Goal: Task Accomplishment & Management: Complete application form

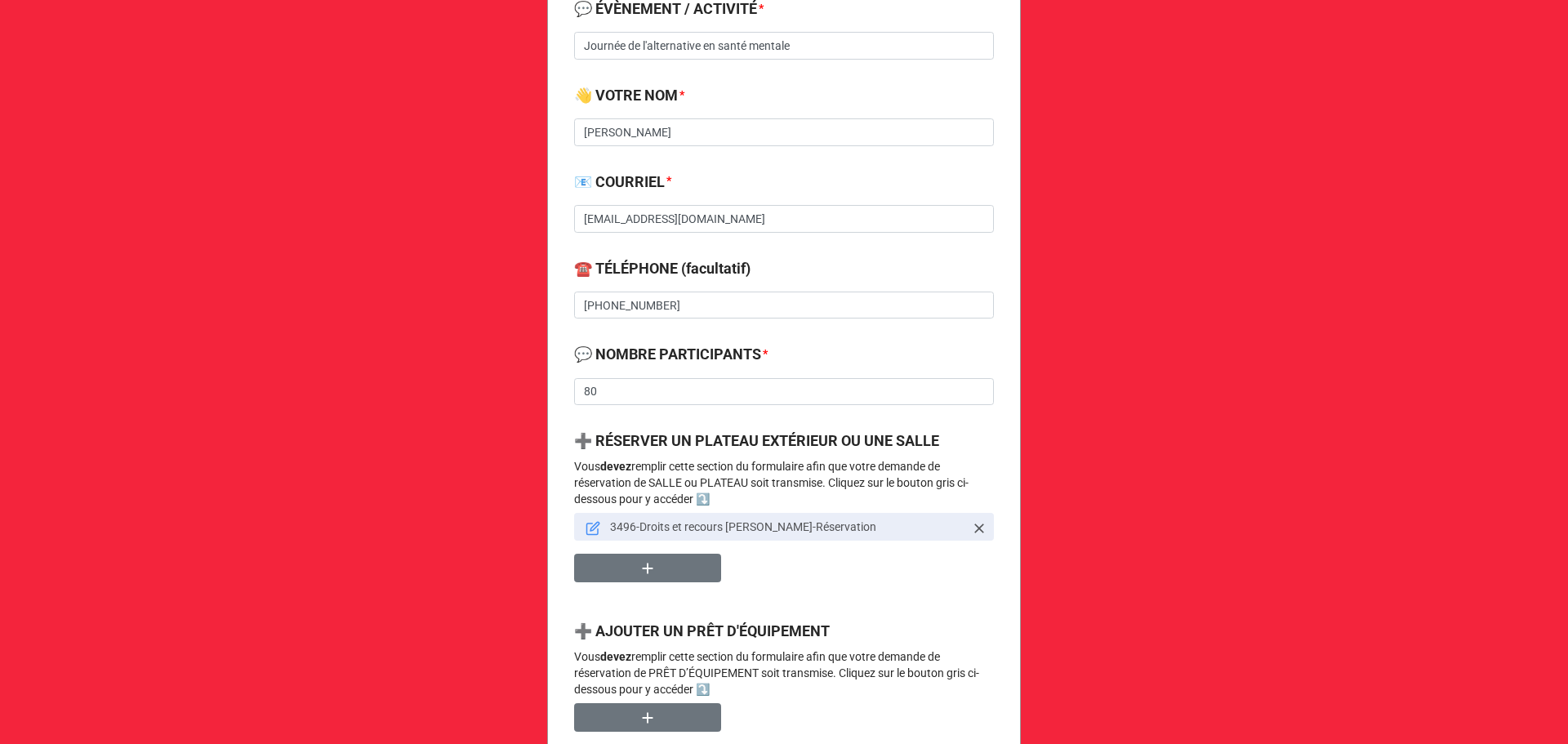
scroll to position [436, 0]
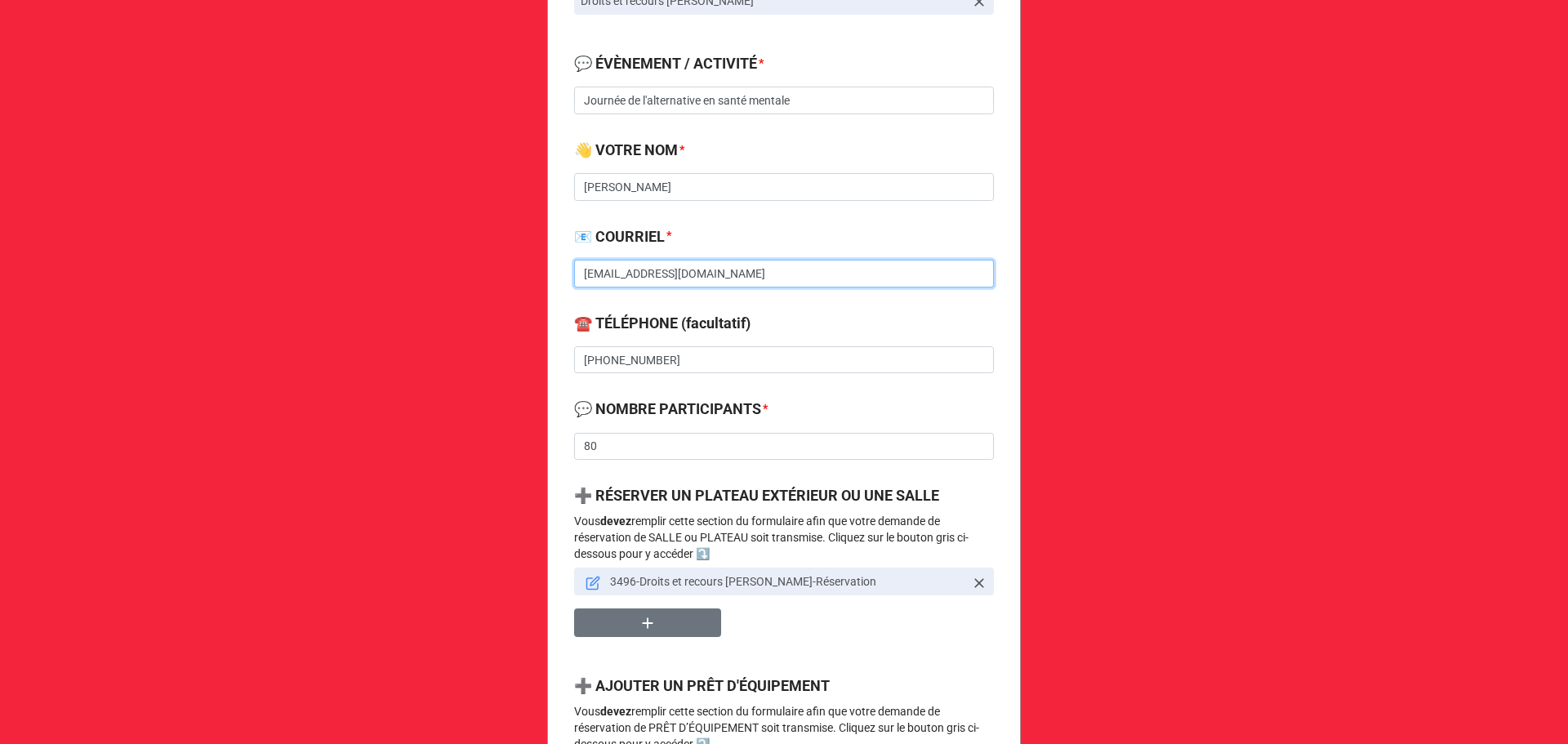
drag, startPoint x: 822, startPoint y: 275, endPoint x: 564, endPoint y: 277, distance: 258.0
click at [564, 277] on div "Demande de réservation de salle, plateau et prêt d'équipement 🔔 VOTRE ORGANISAT…" at bounding box center [784, 557] width 474 height 1762
click at [590, 582] on icon at bounding box center [594, 581] width 9 height 9
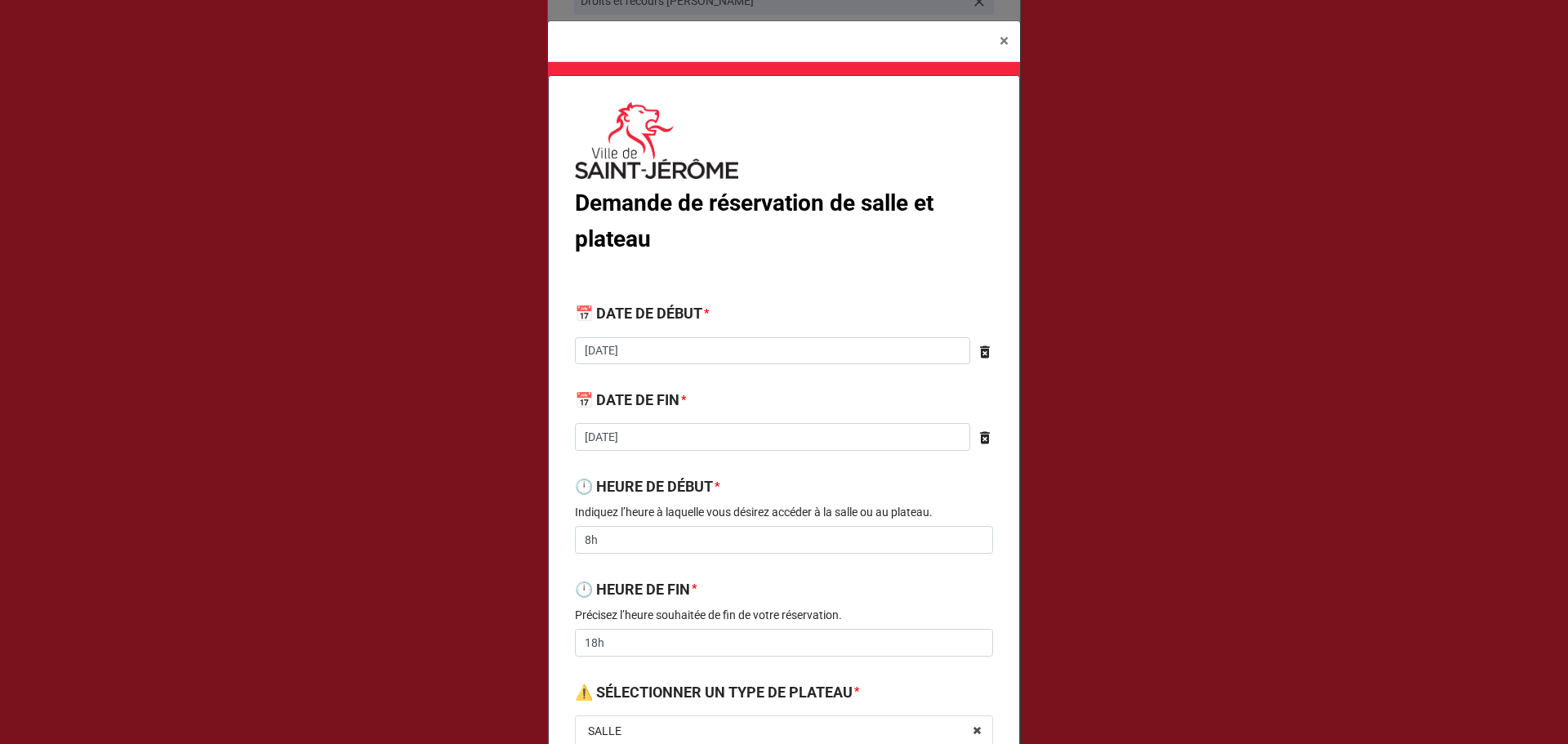
click at [752, 516] on p "Indiquez l’heure à laquelle vous désirez accéder à la salle ou au plateau." at bounding box center [783, 512] width 418 height 16
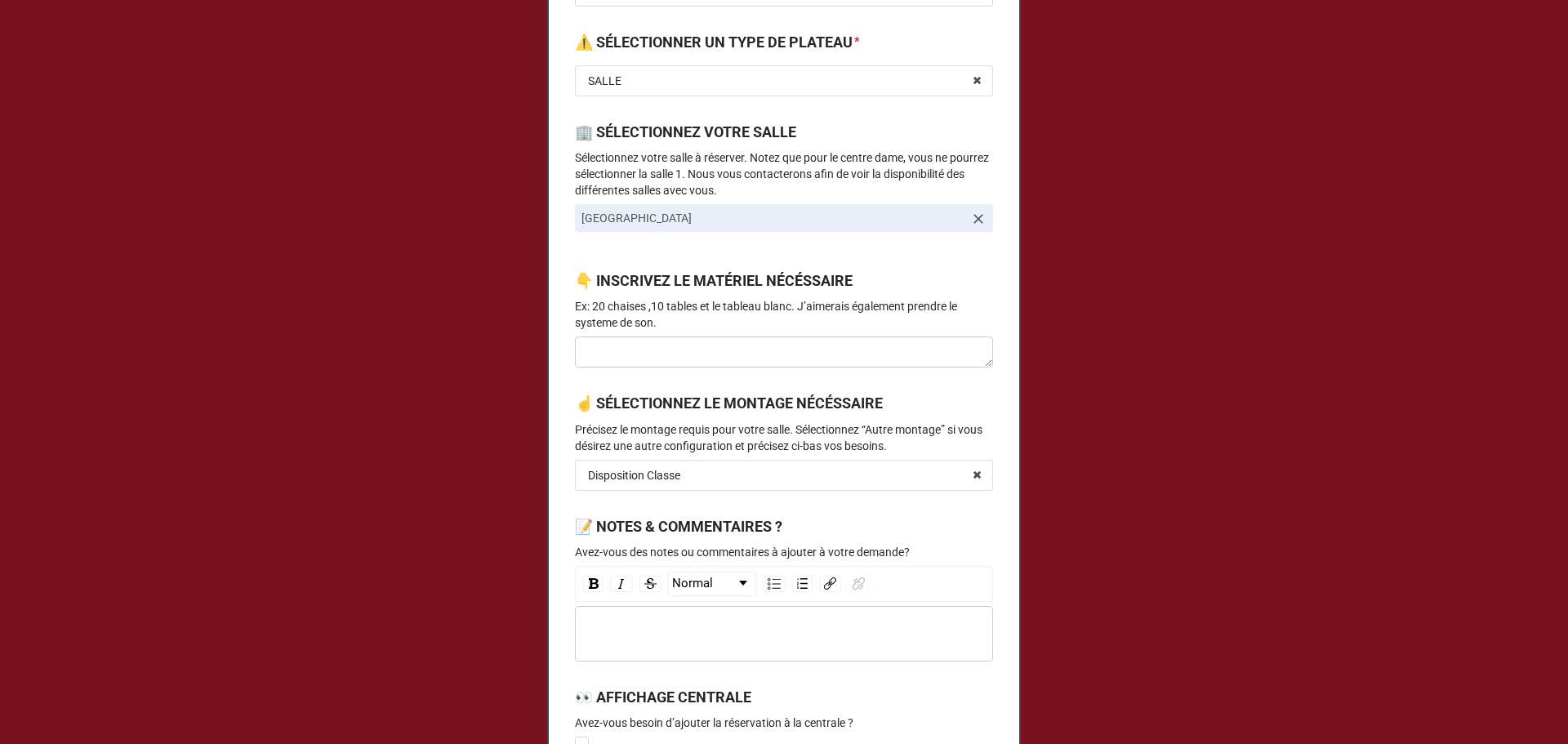
scroll to position [653, 0]
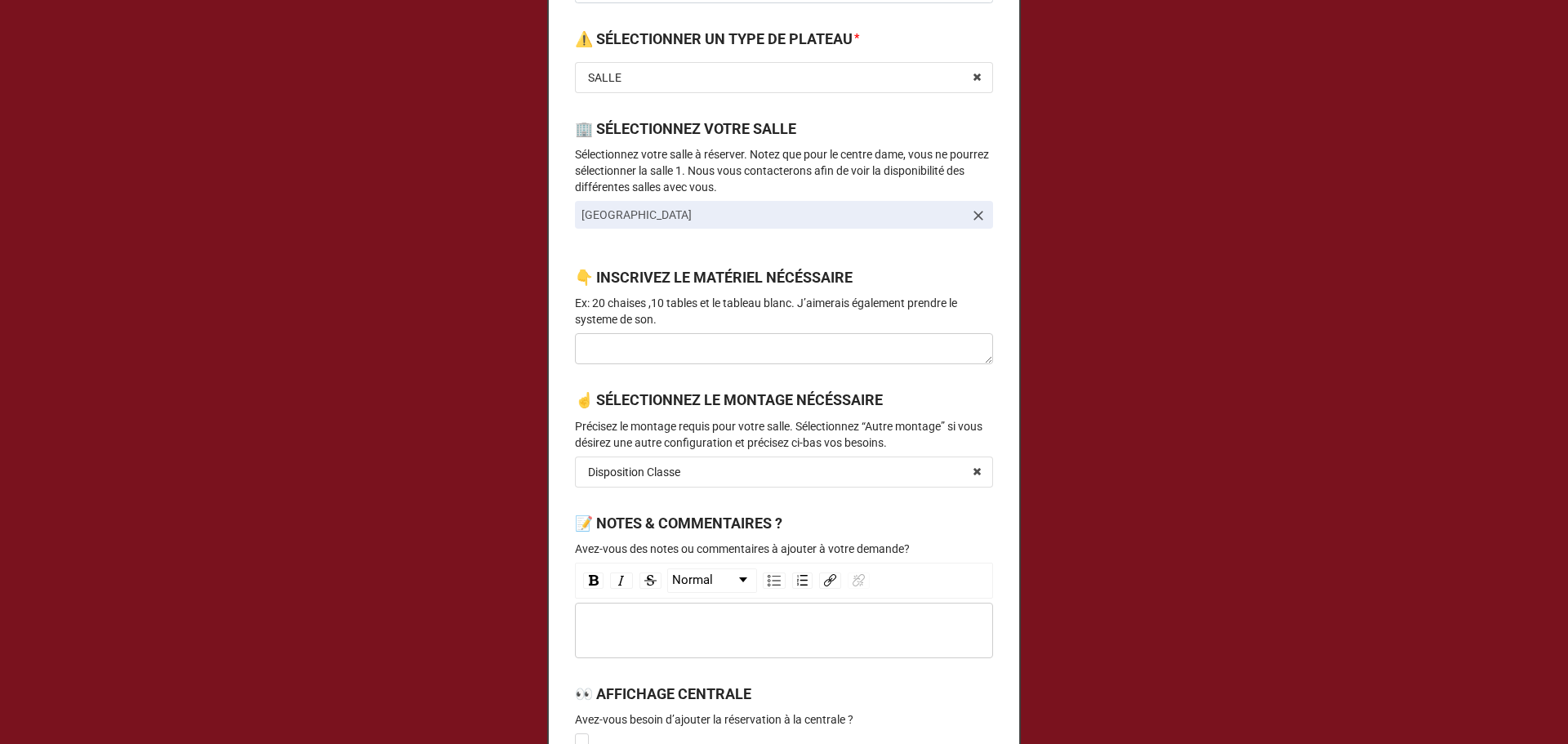
click at [667, 319] on p "Ex: 20 chaises ,10 tables et le tableau blanc. J’aimerais également prendre le …" at bounding box center [783, 312] width 418 height 33
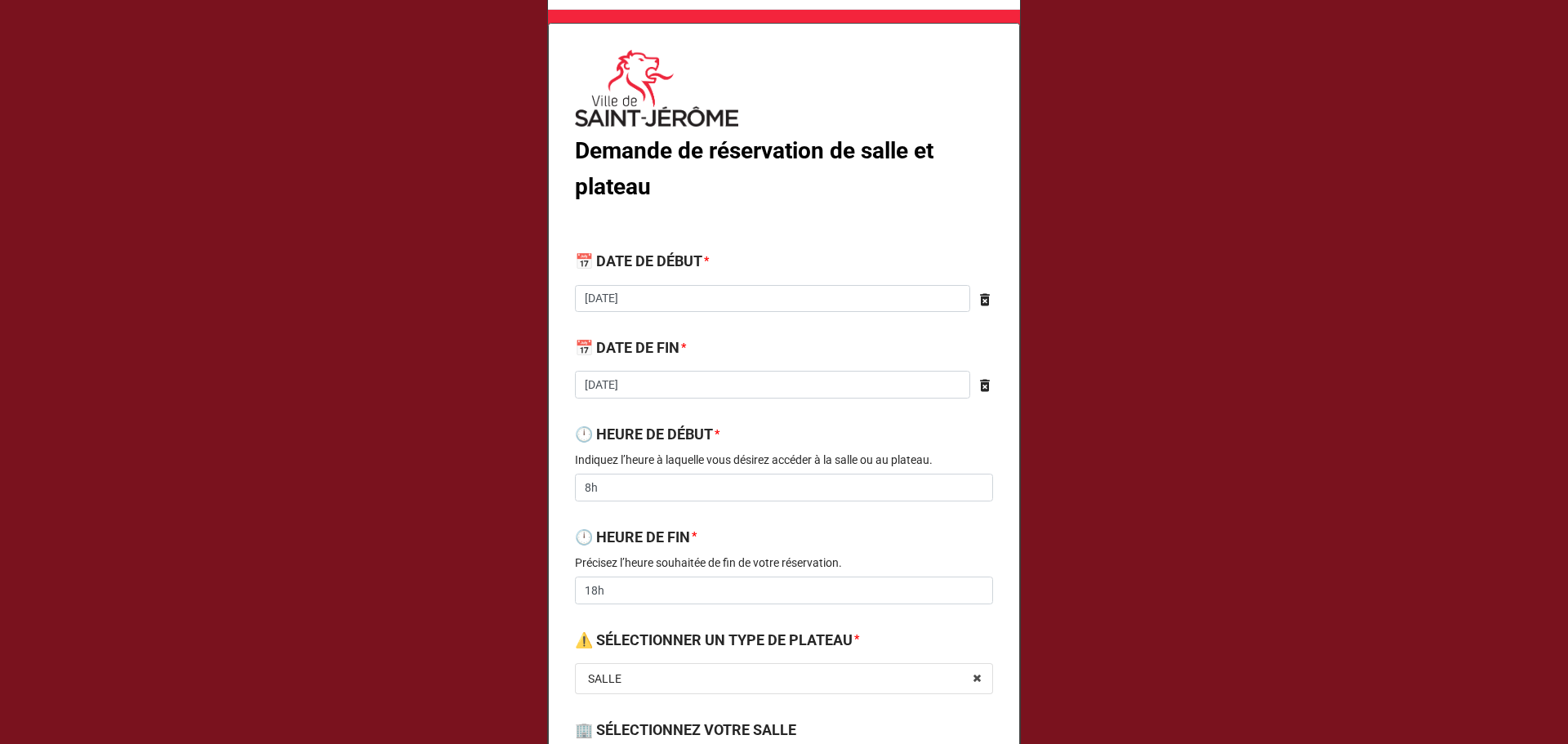
scroll to position [0, 0]
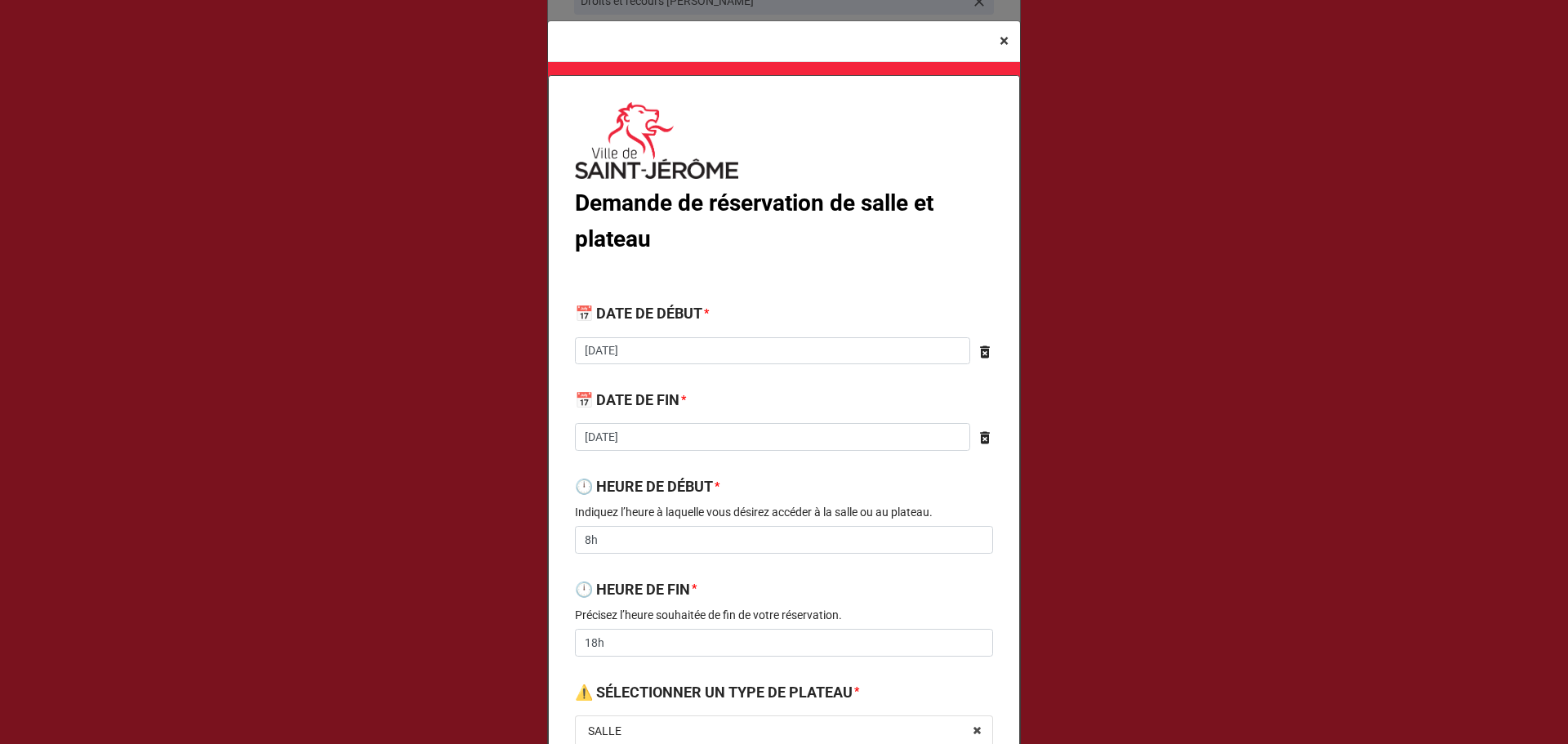
click at [1003, 49] on span "×" at bounding box center [1003, 41] width 9 height 20
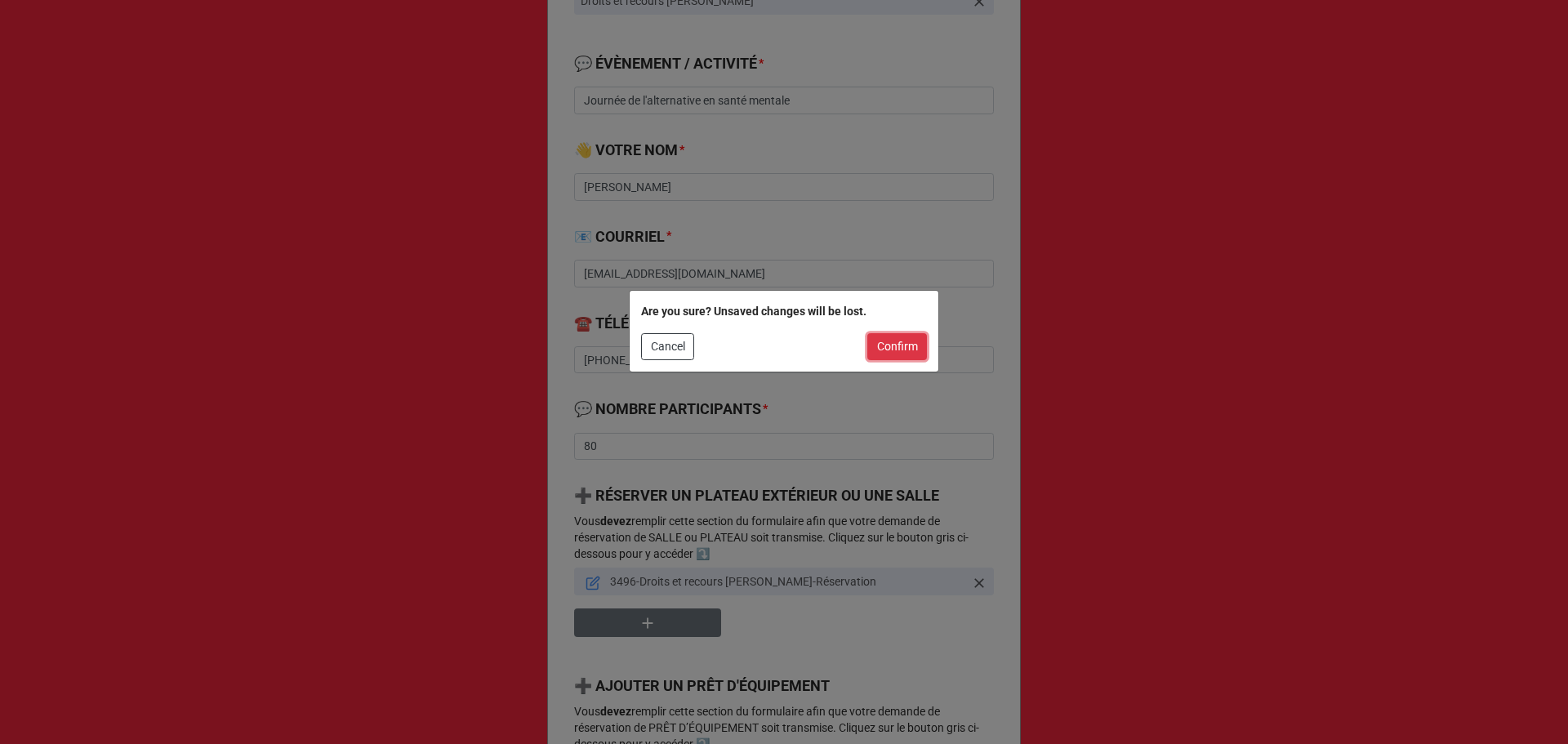
click at [885, 356] on button "Confirm" at bounding box center [897, 347] width 59 height 28
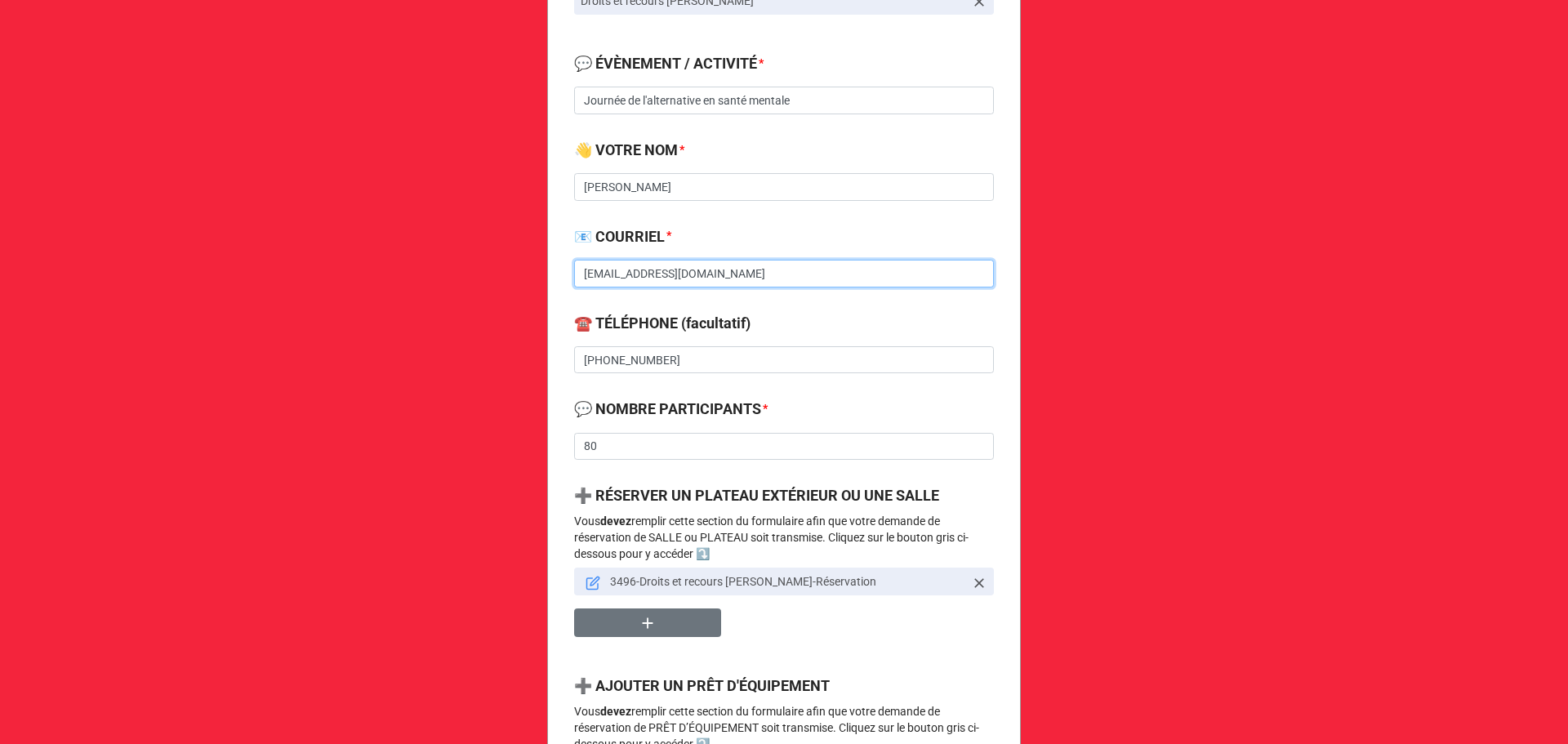
drag, startPoint x: 837, startPoint y: 270, endPoint x: 519, endPoint y: 284, distance: 318.3
click at [519, 284] on div "Demande de réservation de salle, plateau et prêt d'équipement 🔔 VOTRE ORGANISAT…" at bounding box center [784, 514] width 1568 height 1899
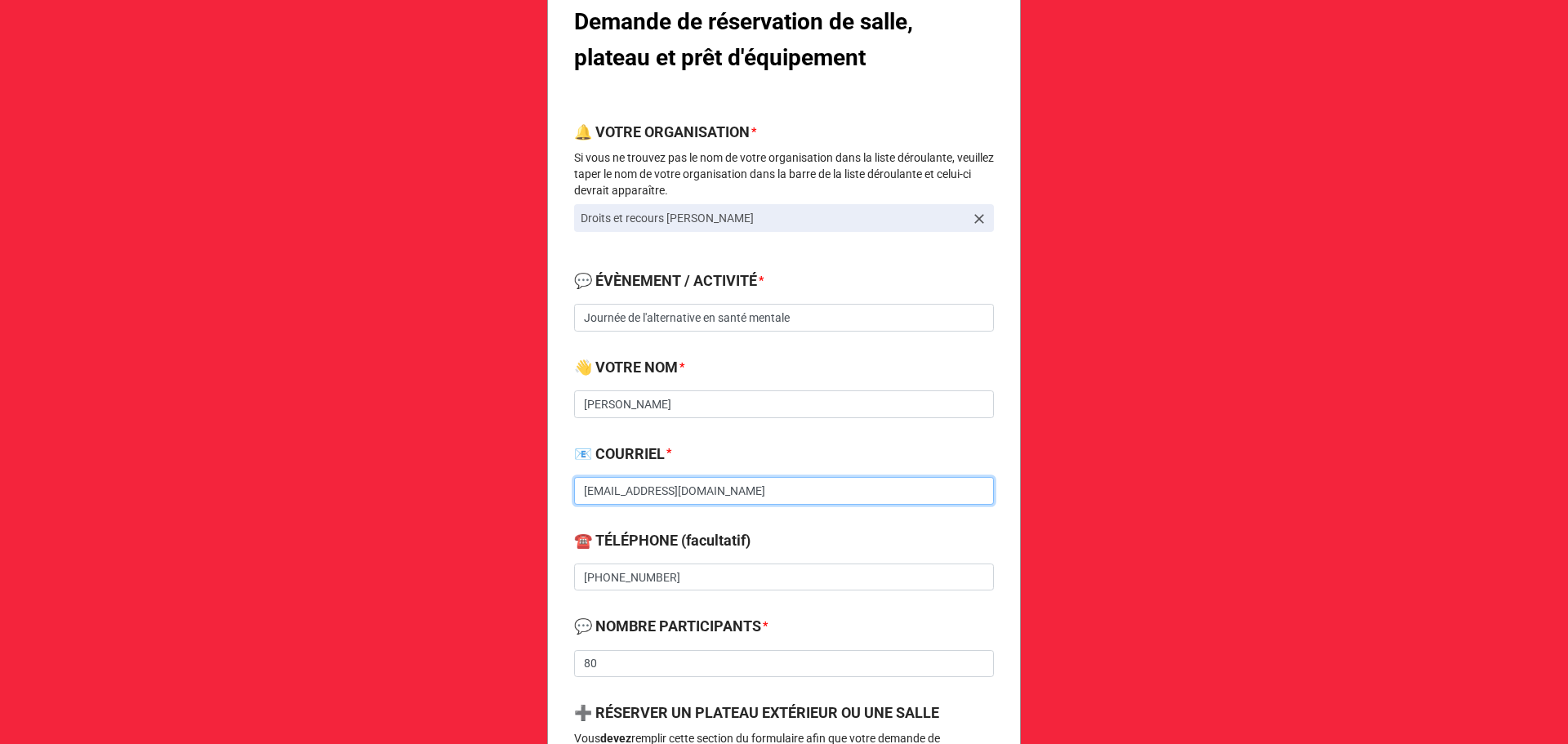
scroll to position [436, 0]
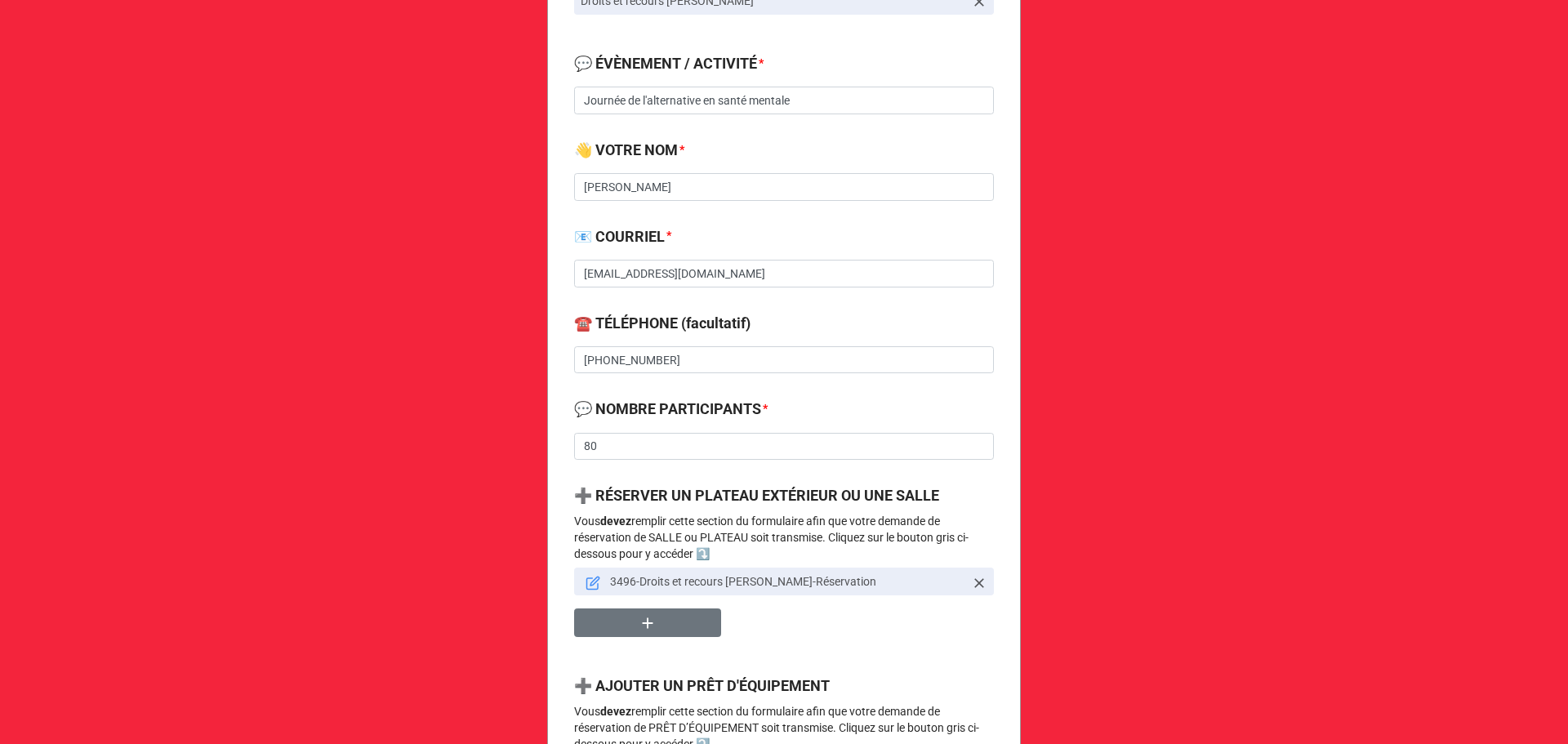
click at [591, 586] on icon at bounding box center [593, 583] width 15 height 15
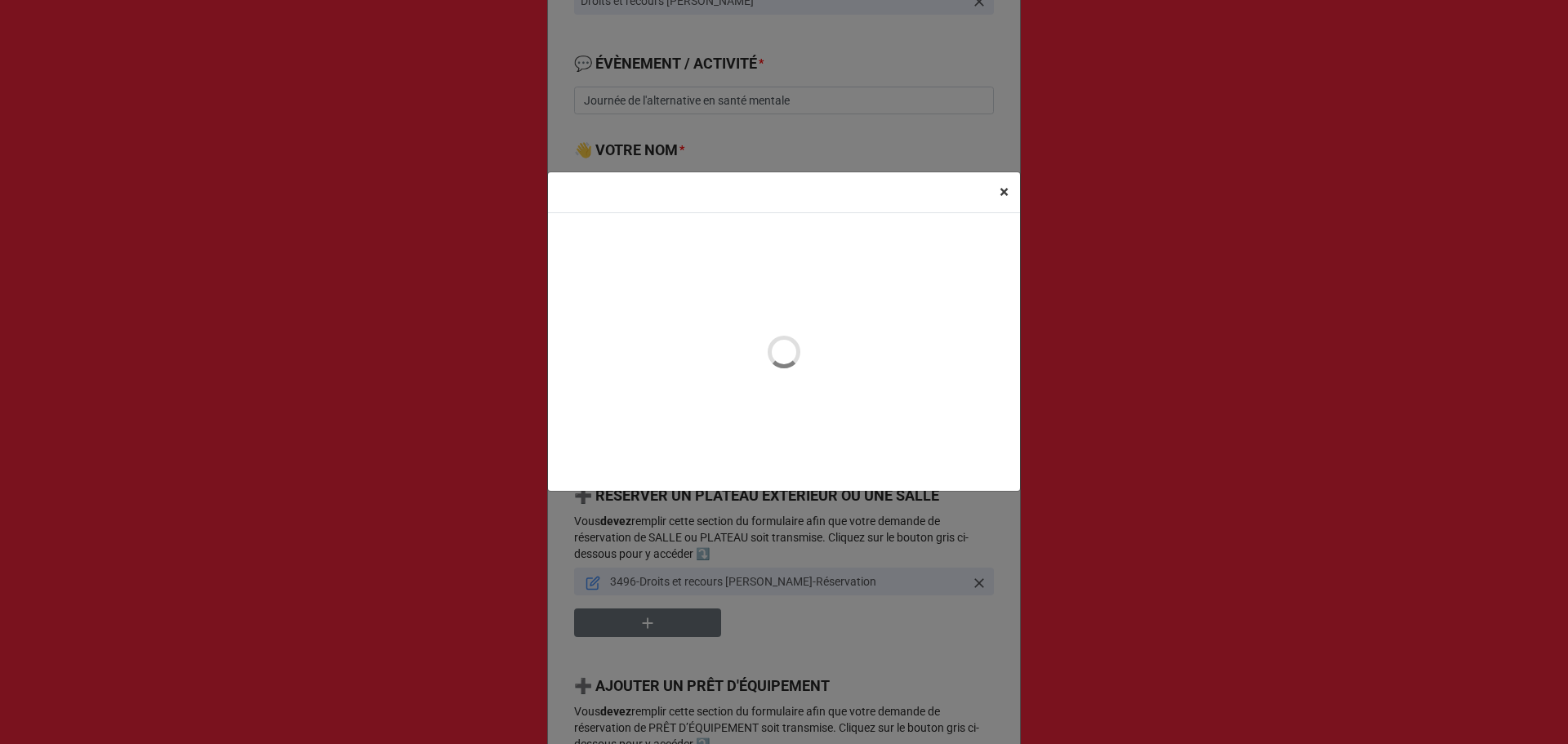
click at [999, 190] on span "×" at bounding box center [1003, 192] width 9 height 20
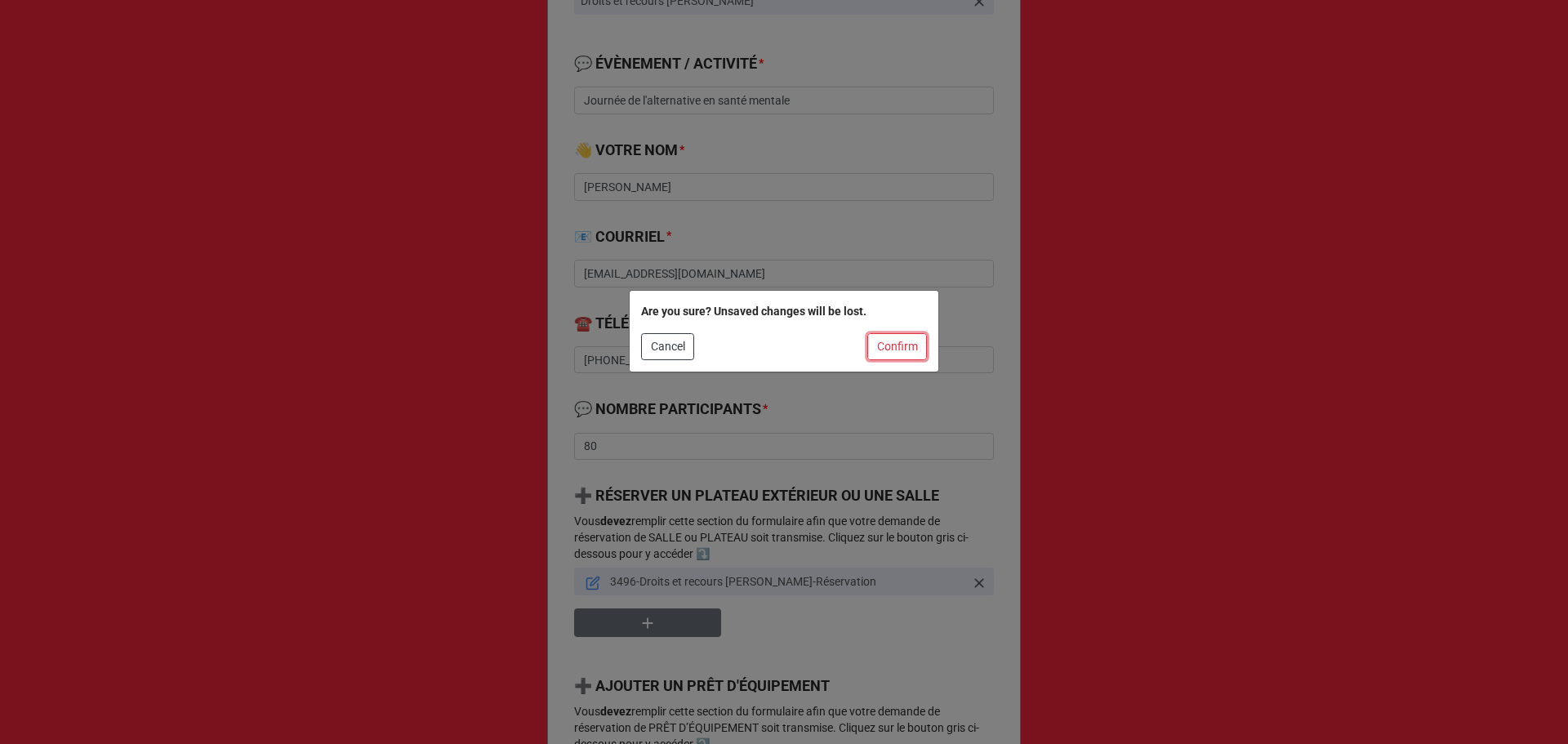
click at [908, 356] on button "Confirm" at bounding box center [897, 347] width 59 height 28
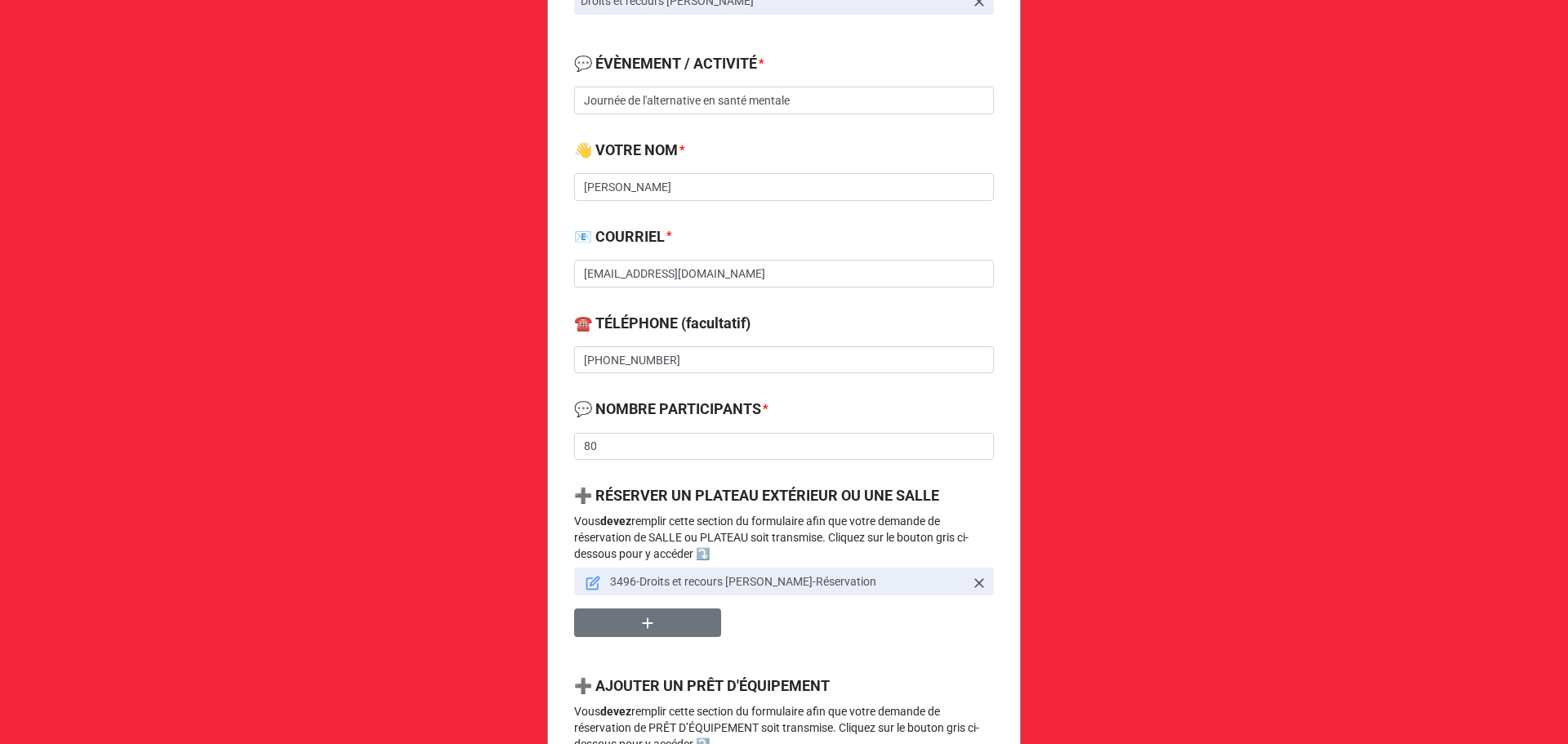
click at [585, 573] on link at bounding box center [593, 582] width 15 height 18
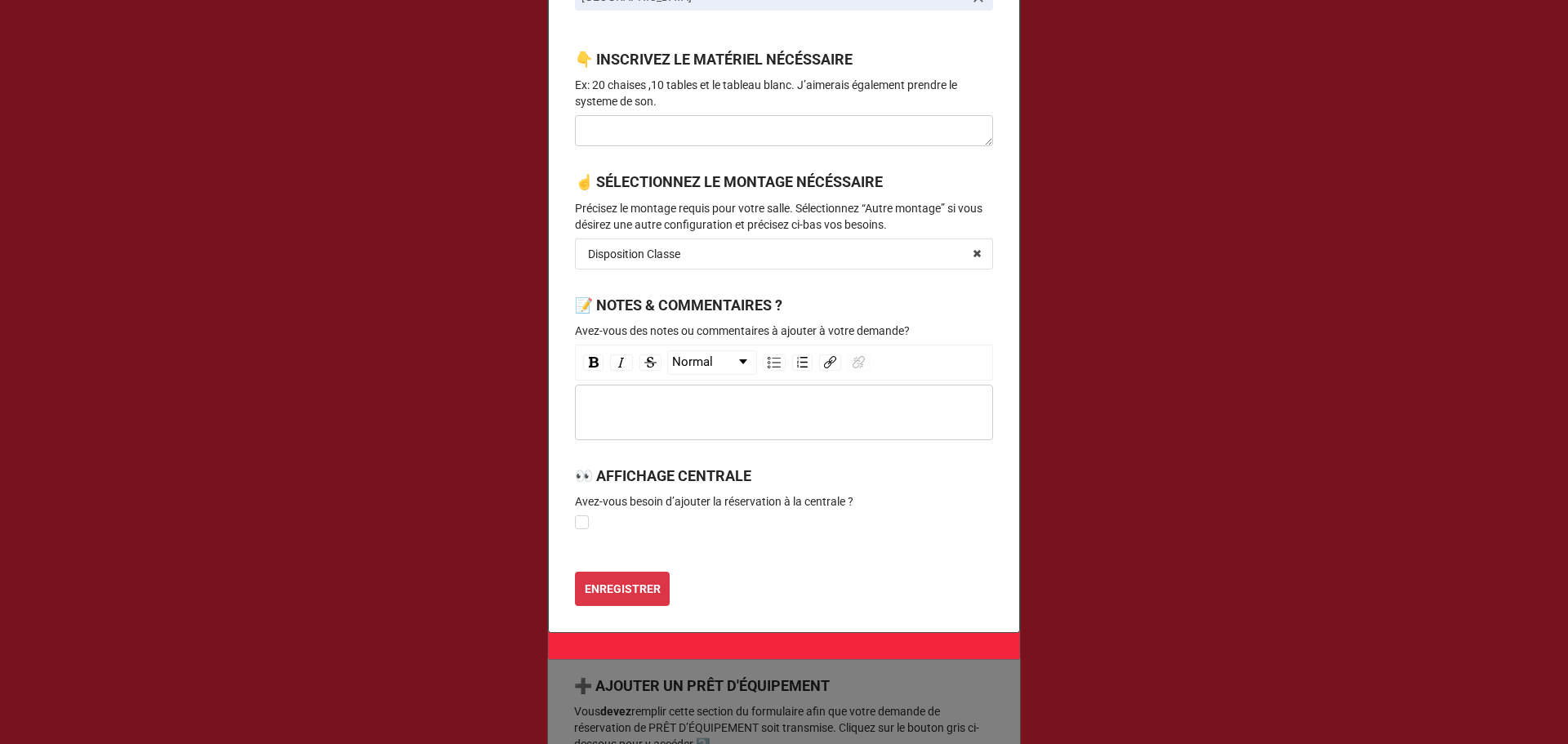
scroll to position [0, 0]
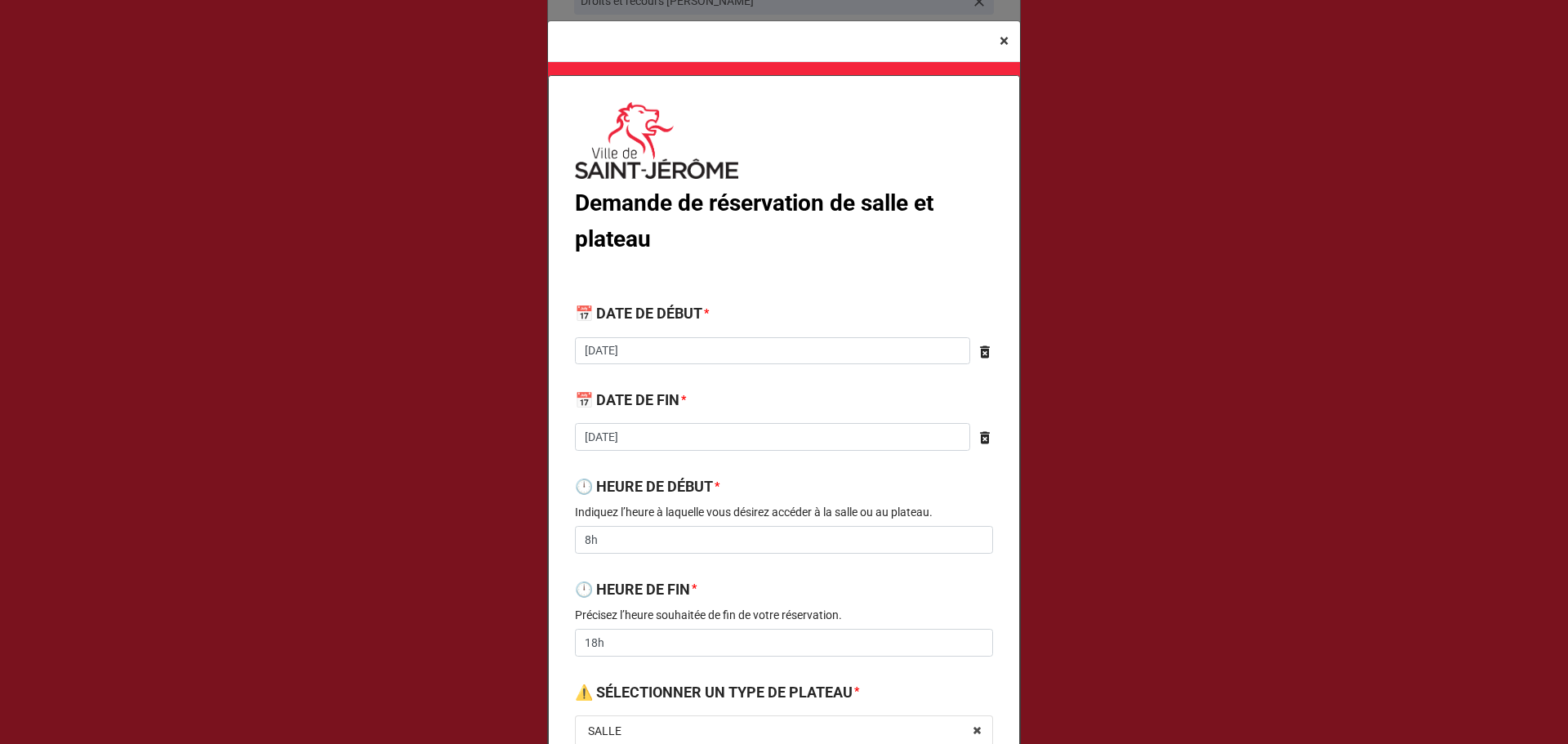
click at [1003, 42] on span "×" at bounding box center [1003, 41] width 9 height 20
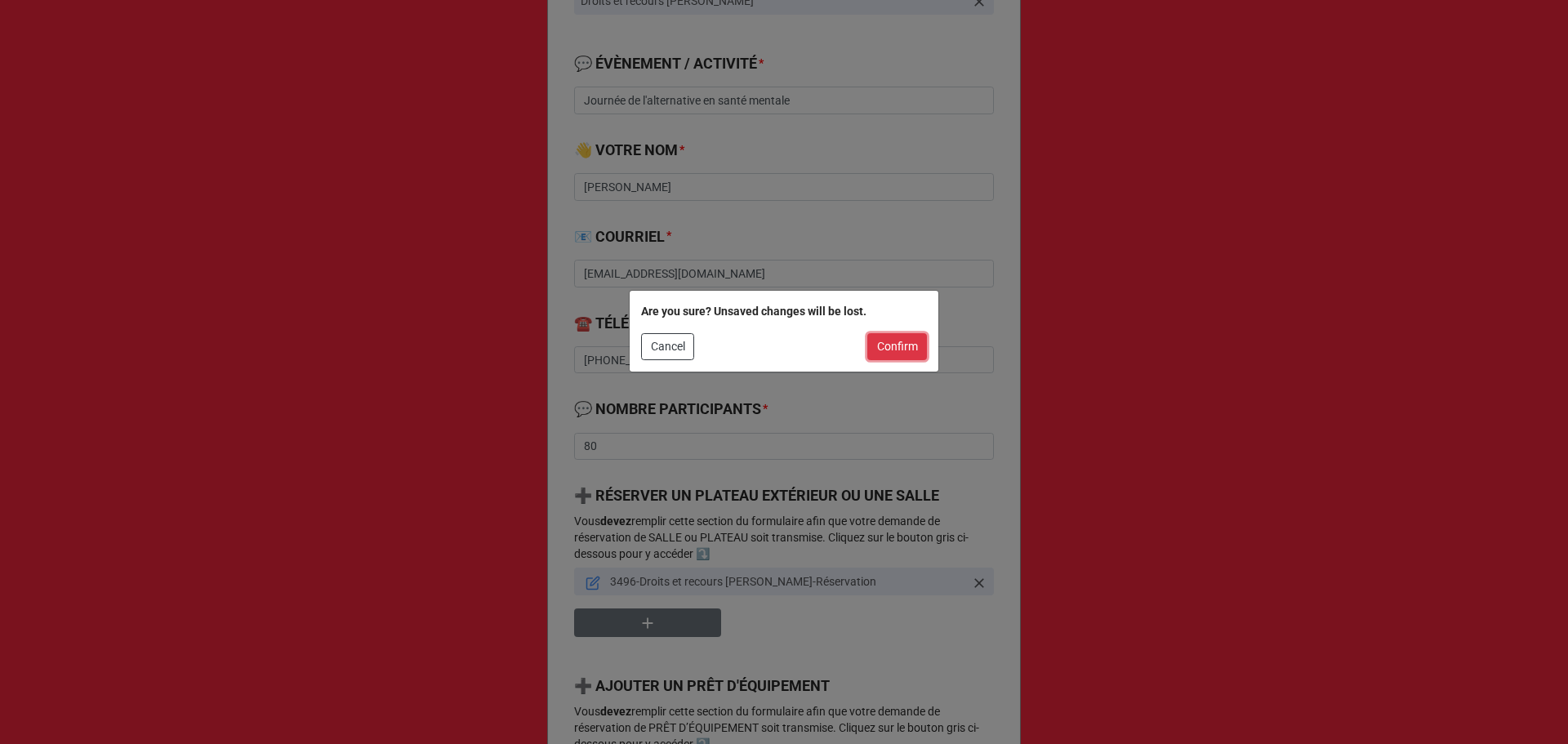
click at [919, 346] on button "Confirm" at bounding box center [897, 347] width 59 height 28
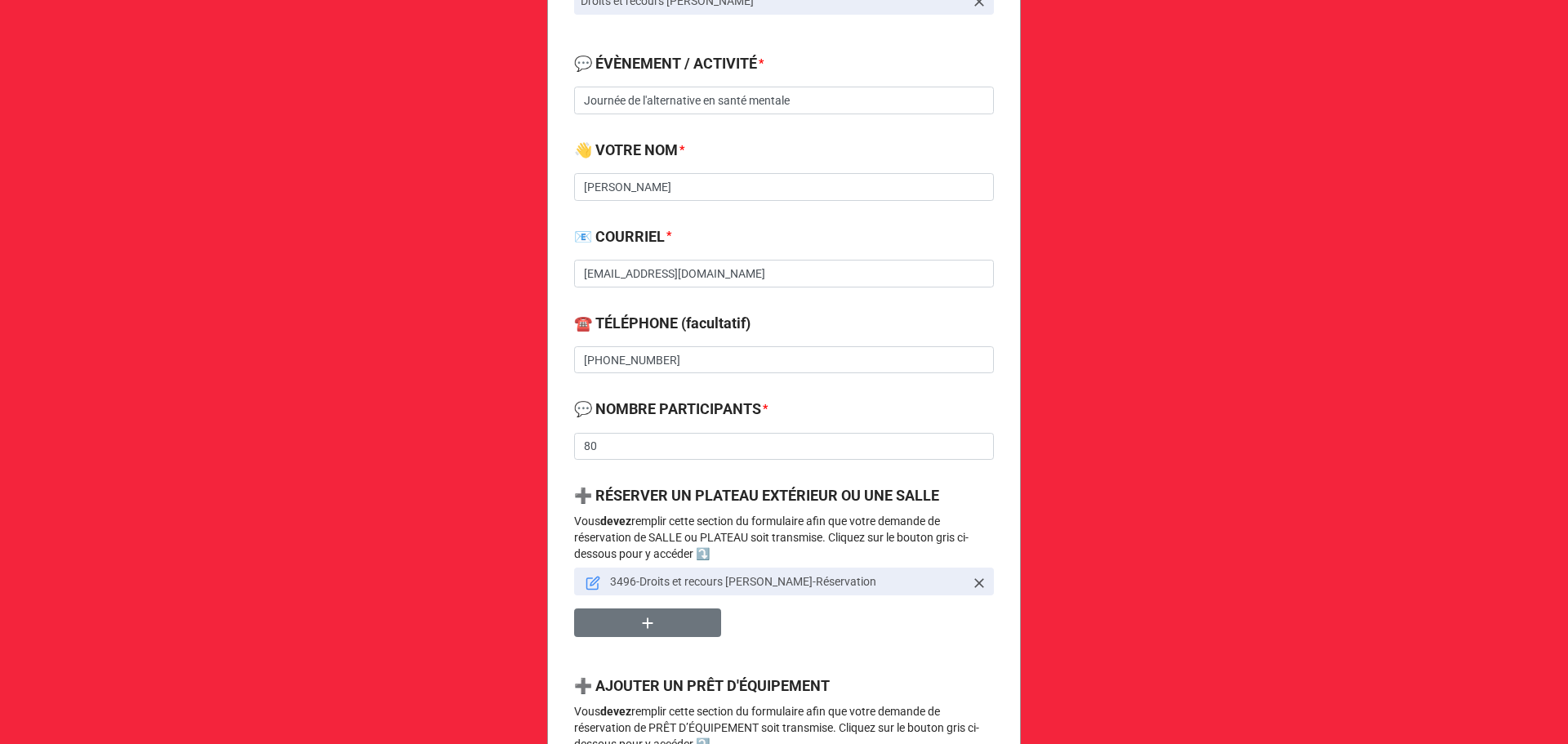
click at [587, 587] on icon at bounding box center [593, 584] width 12 height 12
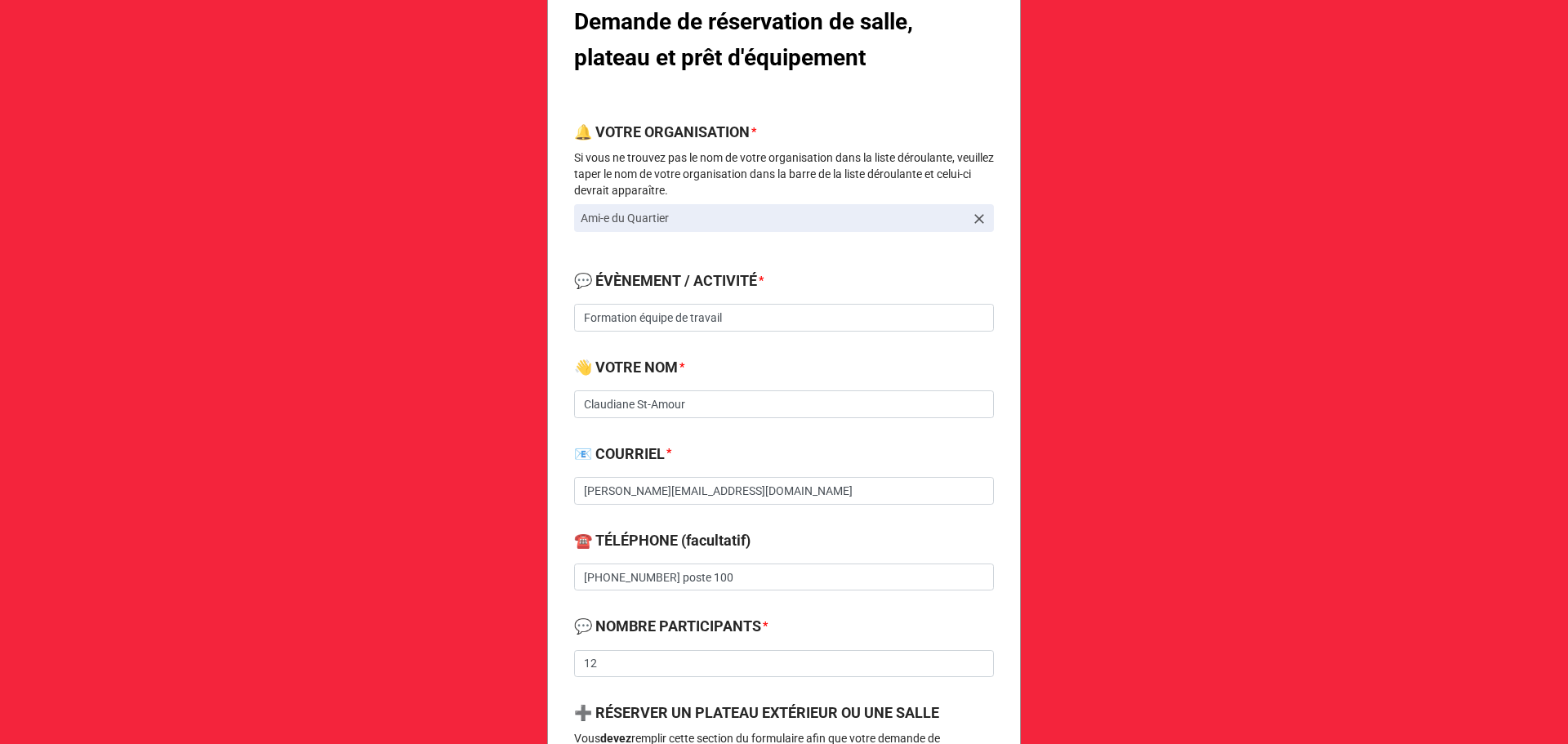
scroll to position [653, 0]
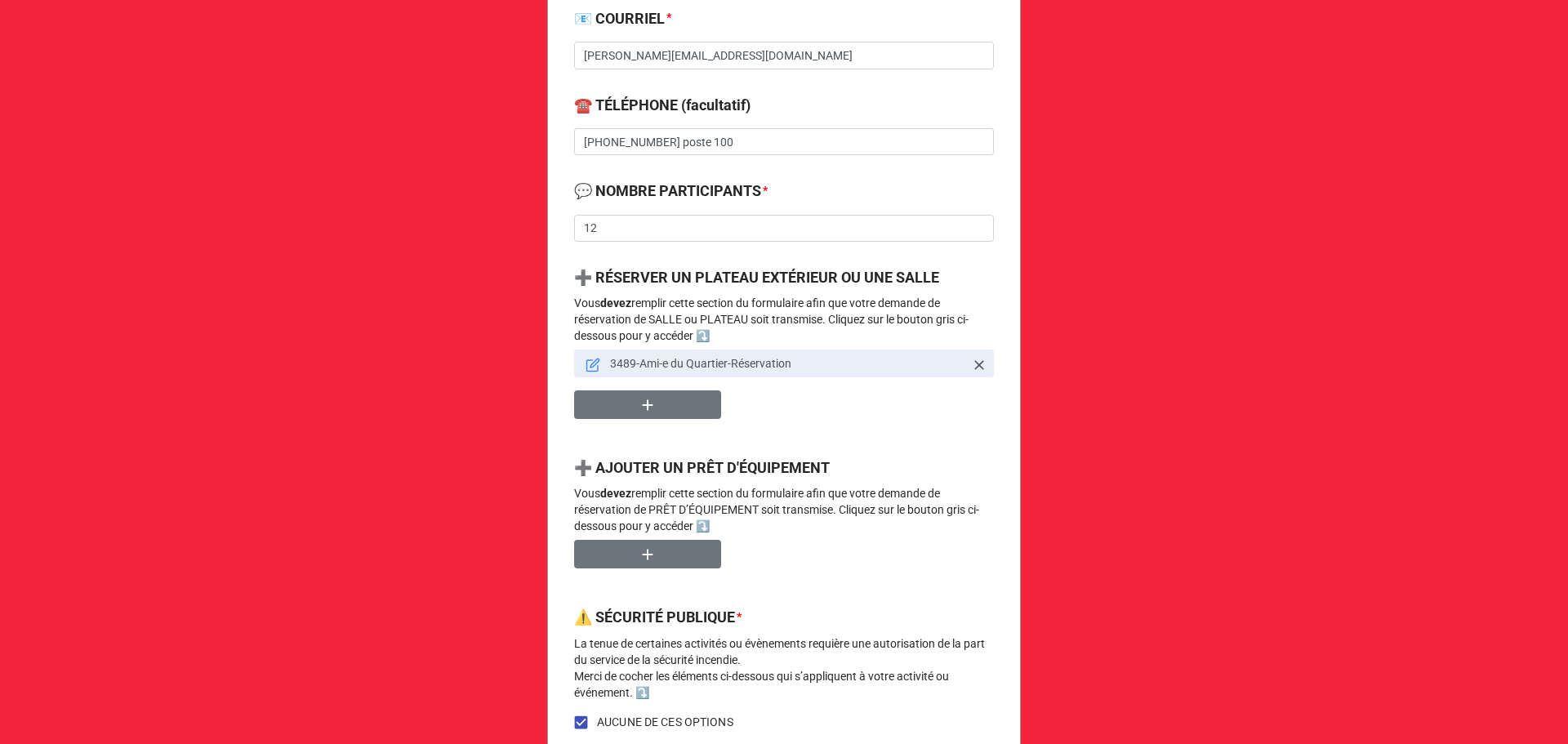
click at [590, 365] on icon at bounding box center [594, 363] width 9 height 9
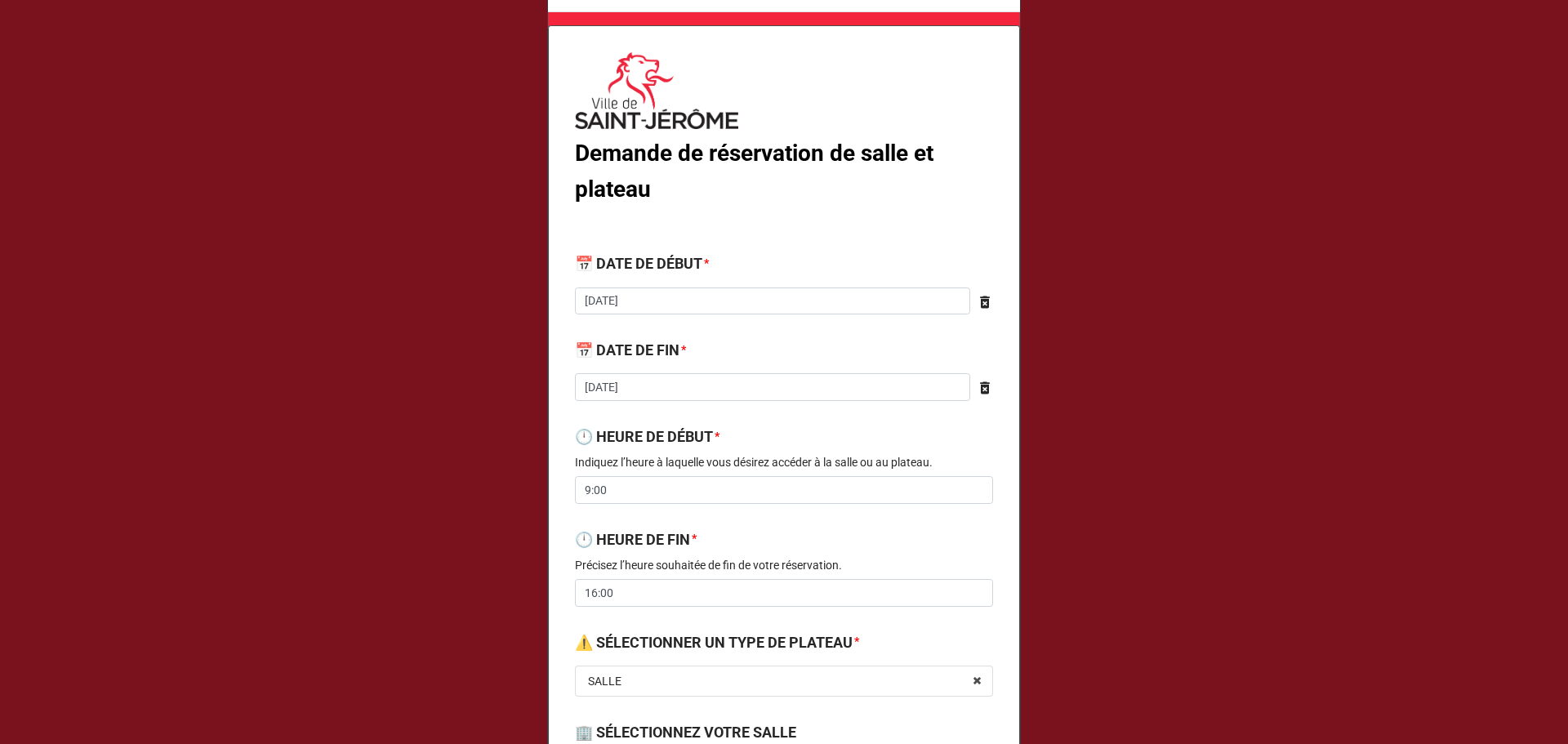
scroll to position [0, 0]
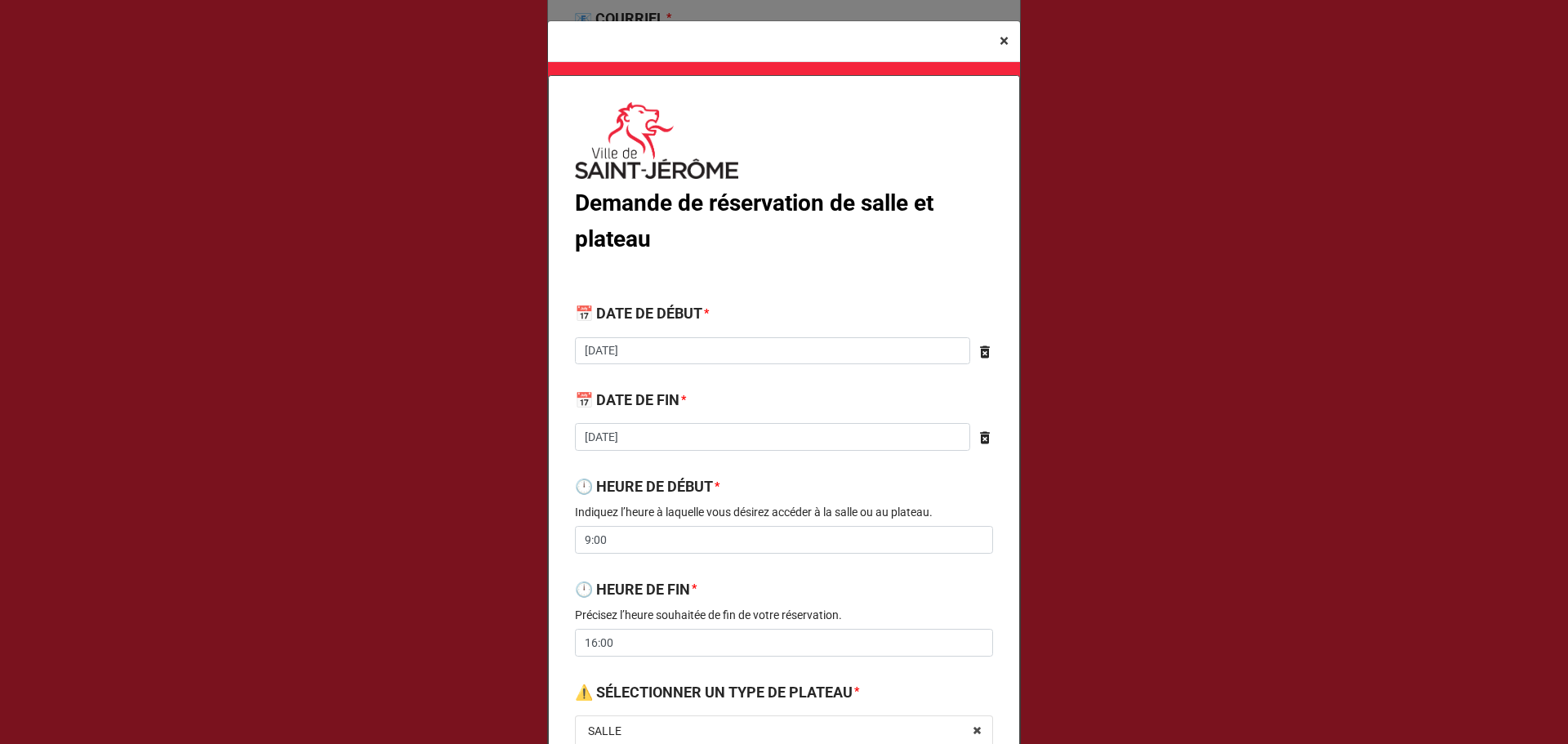
click at [1002, 42] on span "×" at bounding box center [1003, 41] width 9 height 20
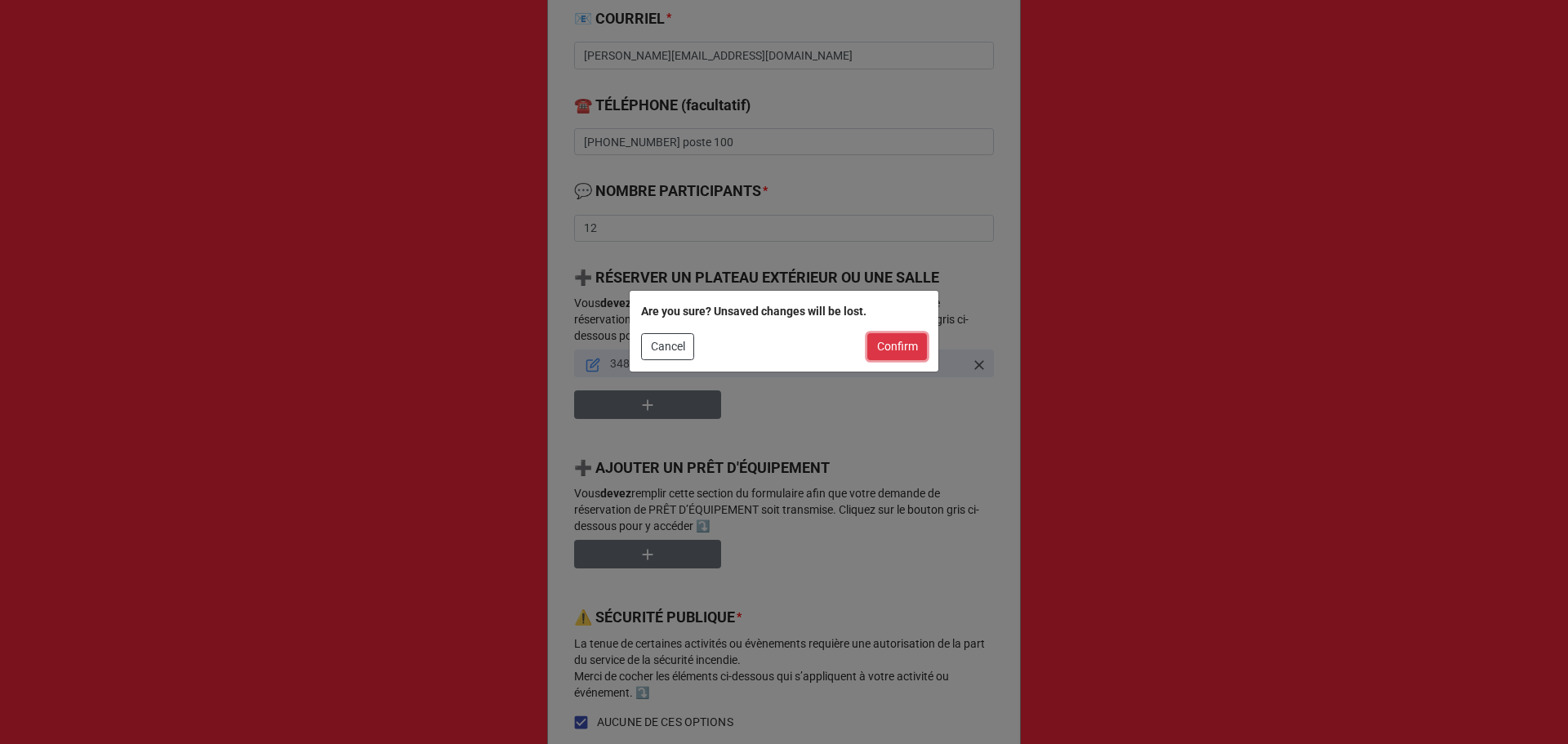
click at [909, 352] on button "Confirm" at bounding box center [897, 347] width 59 height 28
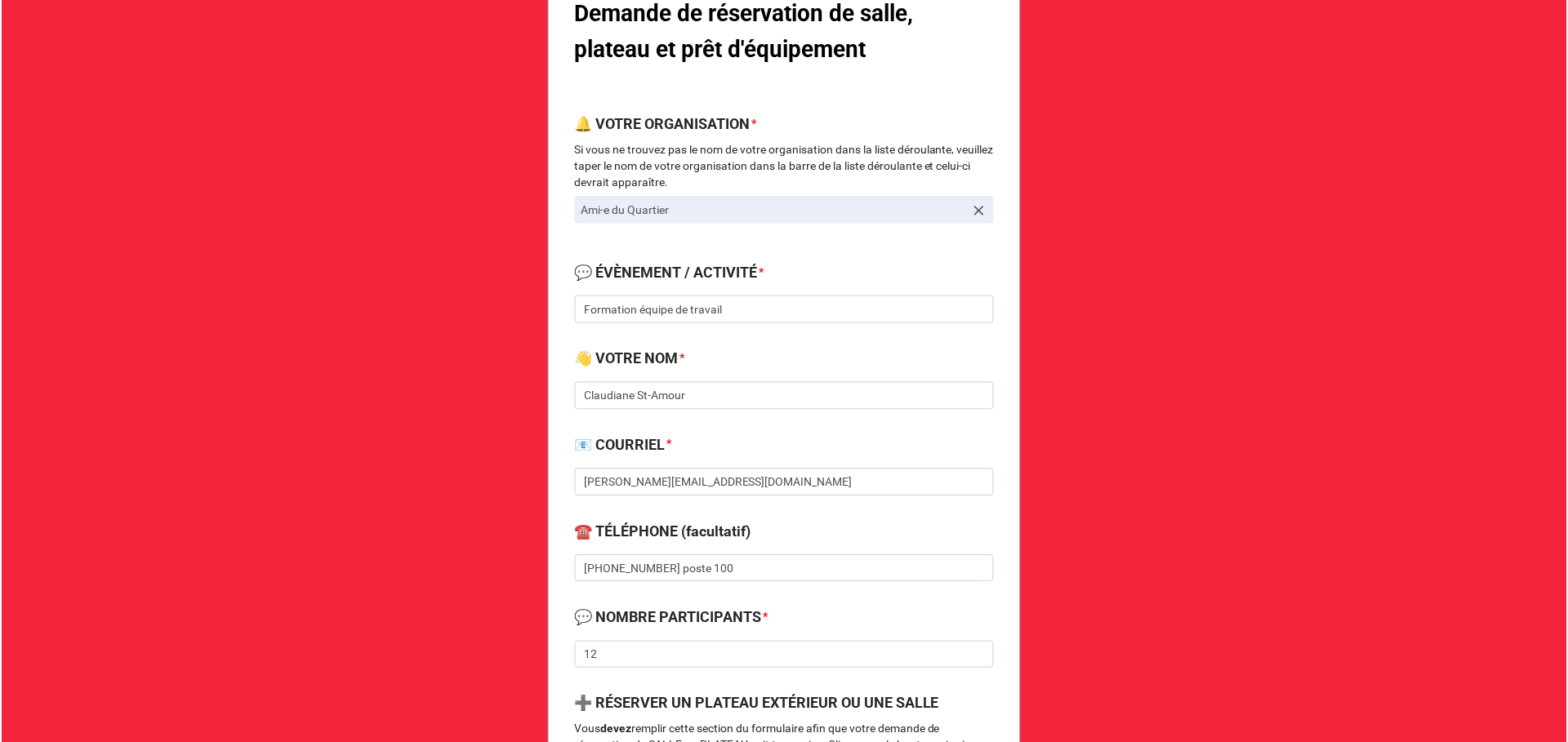
scroll to position [218, 0]
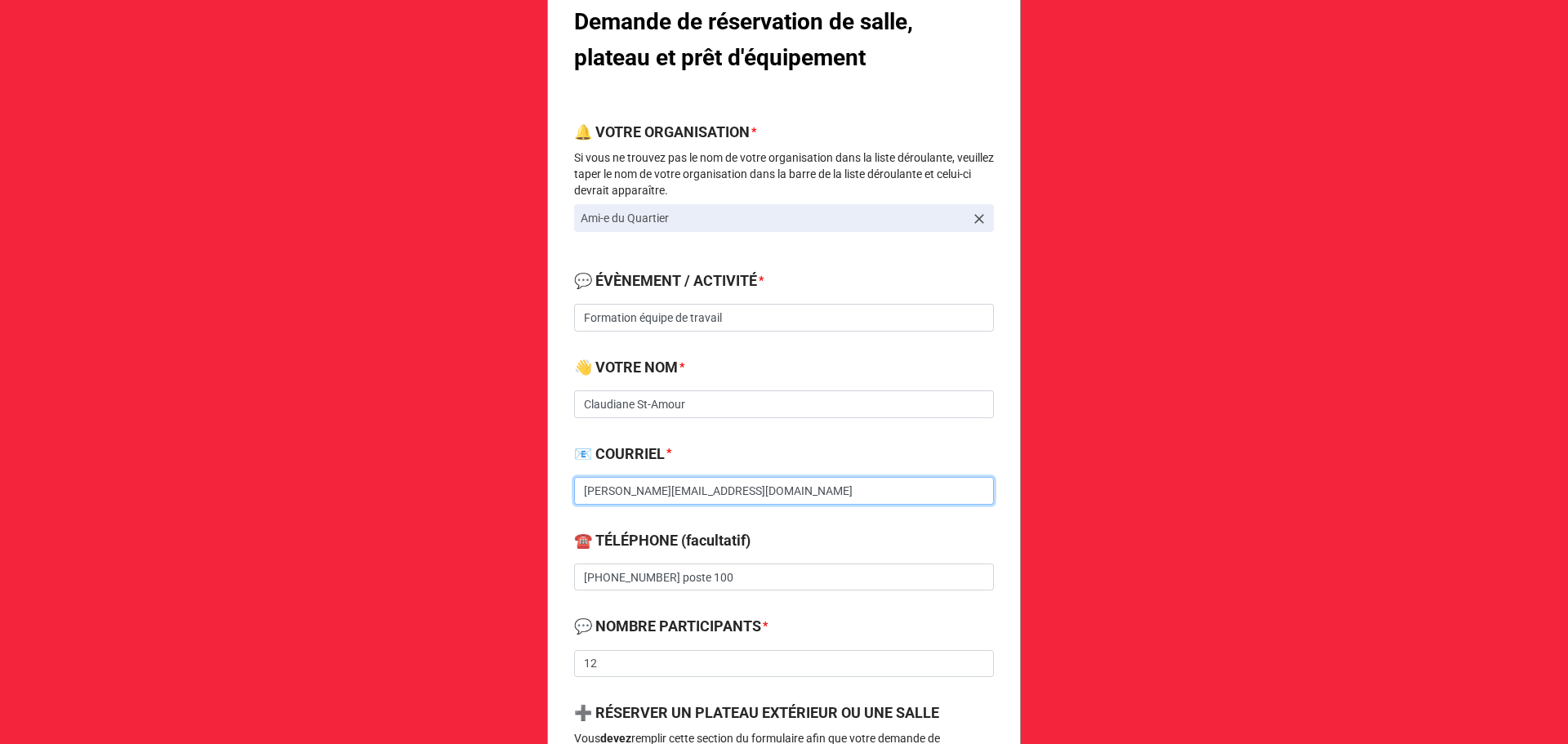
drag, startPoint x: 809, startPoint y: 483, endPoint x: 524, endPoint y: 476, distance: 285.1
click at [524, 476] on div "Demande de réservation de salle, plateau et prêt d'équipement 🔔 VOTRE ORGANISAT…" at bounding box center [784, 732] width 1568 height 1899
